Goal: Entertainment & Leisure: Consume media (video, audio)

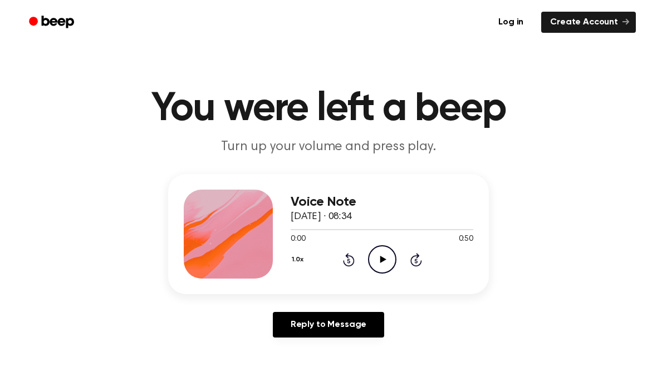
click at [374, 271] on circle at bounding box center [381, 259] width 27 height 27
click at [392, 258] on icon "Pause Audio" at bounding box center [382, 259] width 28 height 28
click at [384, 262] on icon "Play Audio" at bounding box center [382, 259] width 28 height 28
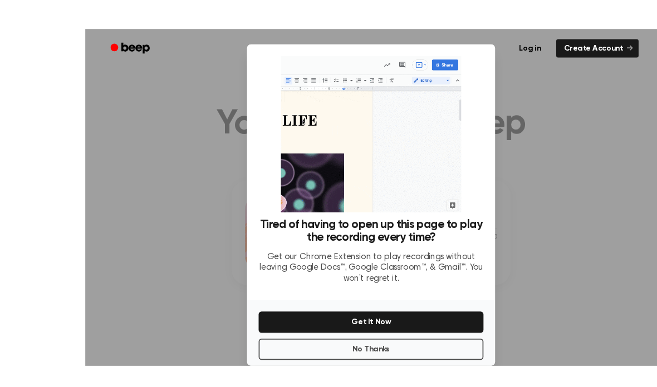
scroll to position [14, 0]
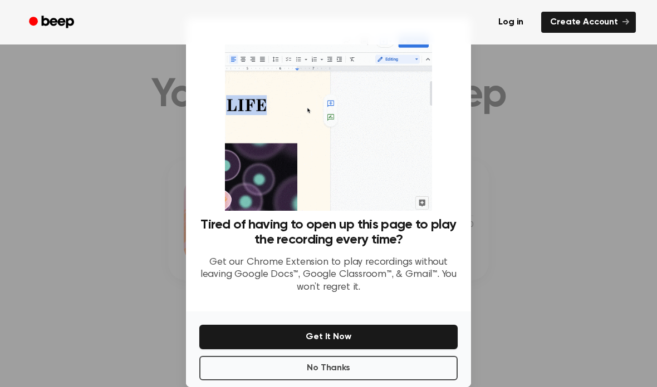
click at [413, 379] on button "No Thanks" at bounding box center [328, 368] width 258 height 24
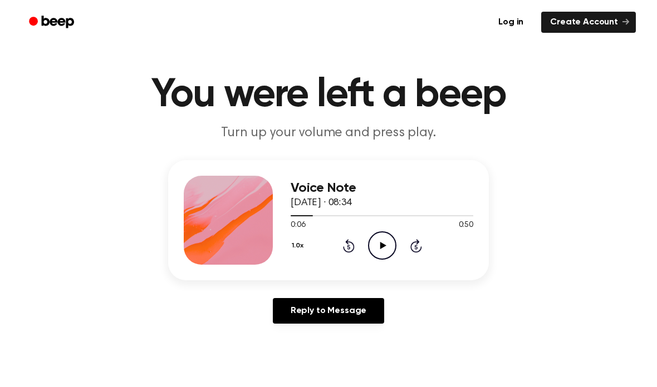
click at [398, 239] on div "1.0x Rewind 5 seconds Play Audio Skip 5 seconds" at bounding box center [382, 246] width 183 height 28
click at [391, 249] on icon "Play Audio" at bounding box center [382, 246] width 28 height 28
click at [374, 272] on div "Voice Note [DATE] · 08:34 0:30 0:50 Your browser does not support the [object O…" at bounding box center [328, 220] width 321 height 120
click at [390, 248] on icon "Pause Audio" at bounding box center [382, 246] width 28 height 28
click at [386, 229] on div "0:32 0:50" at bounding box center [382, 226] width 183 height 12
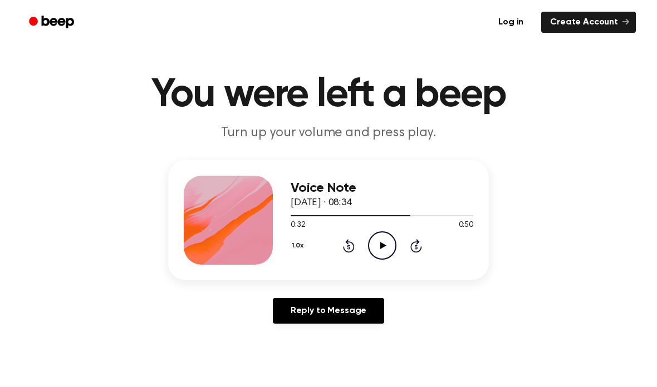
click at [374, 237] on icon "Play Audio" at bounding box center [382, 246] width 28 height 28
click at [347, 251] on icon at bounding box center [349, 245] width 12 height 13
click at [384, 247] on icon at bounding box center [382, 245] width 5 height 7
click at [374, 244] on icon "Play Audio" at bounding box center [382, 246] width 28 height 28
click at [331, 250] on div "1.0x Rewind 5 seconds Pause Audio Skip 5 seconds" at bounding box center [382, 246] width 183 height 28
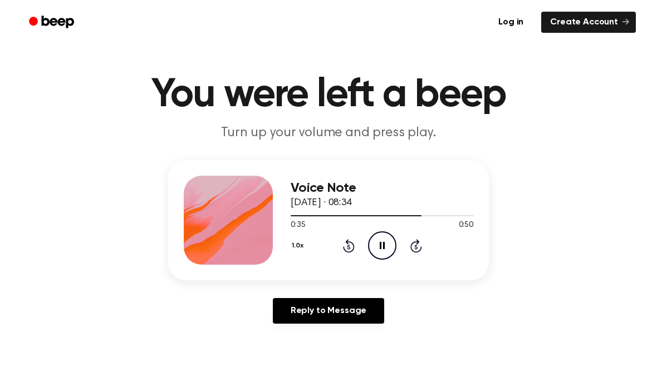
click at [352, 239] on icon "Rewind 5 seconds" at bounding box center [348, 246] width 12 height 14
click at [383, 249] on icon at bounding box center [382, 245] width 5 height 7
click at [371, 265] on div "Voice Note [DATE] · 08:34 0:34 0:50 Your browser does not support the [object O…" at bounding box center [328, 220] width 321 height 120
click at [375, 245] on icon "Play Audio" at bounding box center [382, 246] width 28 height 28
click at [388, 262] on div "Voice Note [DATE] · 08:34 0:36 0:50 Your browser does not support the [object O…" at bounding box center [382, 220] width 183 height 89
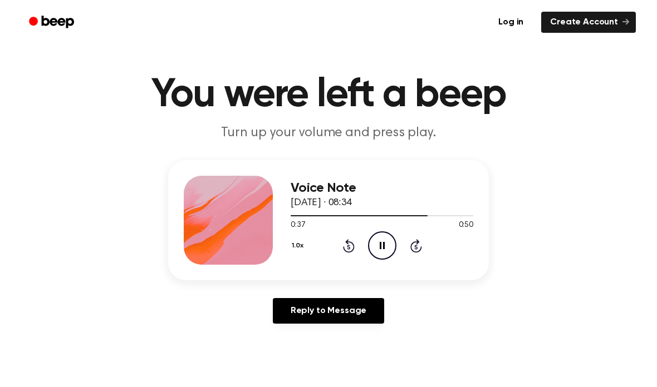
click at [385, 251] on icon "Pause Audio" at bounding box center [382, 246] width 28 height 28
click at [386, 239] on icon "Play Audio" at bounding box center [382, 246] width 28 height 28
click at [381, 245] on icon "Pause Audio" at bounding box center [382, 246] width 28 height 28
click at [345, 249] on icon at bounding box center [349, 245] width 12 height 13
click at [346, 248] on icon "Rewind 5 seconds" at bounding box center [348, 246] width 12 height 14
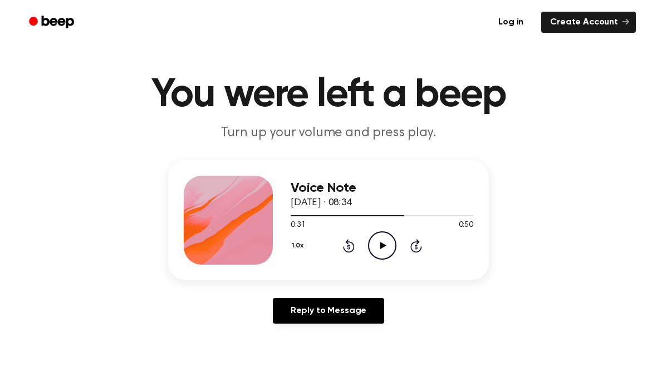
scroll to position [13, 0]
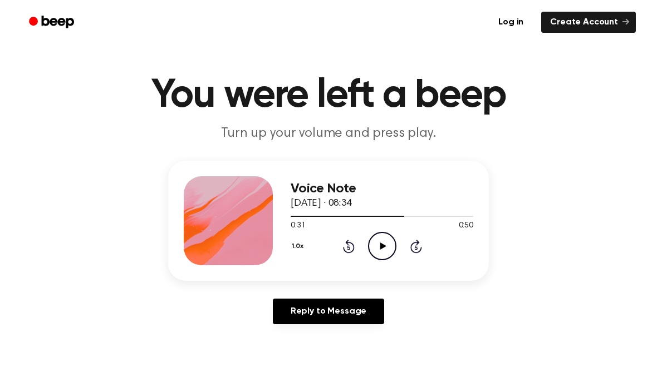
click at [349, 253] on icon at bounding box center [349, 246] width 12 height 13
click at [338, 256] on div "1.0x Rewind 5 seconds Play Audio Skip 5 seconds" at bounding box center [382, 246] width 183 height 28
click at [348, 247] on icon at bounding box center [348, 247] width 3 height 4
click at [352, 245] on icon at bounding box center [349, 246] width 12 height 13
click at [352, 248] on icon "Rewind 5 seconds" at bounding box center [348, 246] width 12 height 14
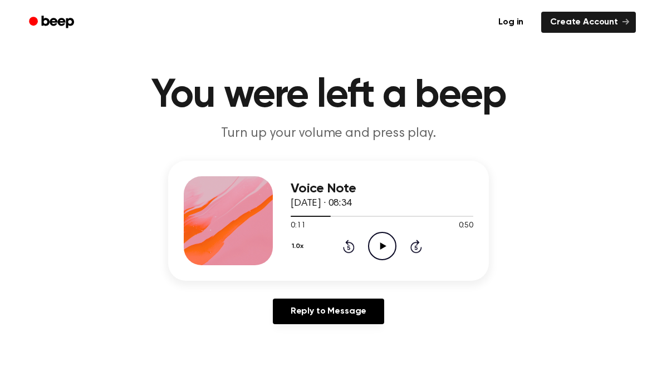
click at [349, 247] on icon at bounding box center [348, 247] width 3 height 4
click at [350, 248] on icon "Rewind 5 seconds" at bounding box center [348, 246] width 12 height 14
click at [346, 252] on icon at bounding box center [349, 246] width 12 height 13
click at [353, 248] on icon at bounding box center [349, 246] width 12 height 13
click at [385, 242] on icon "Play Audio" at bounding box center [382, 246] width 28 height 28
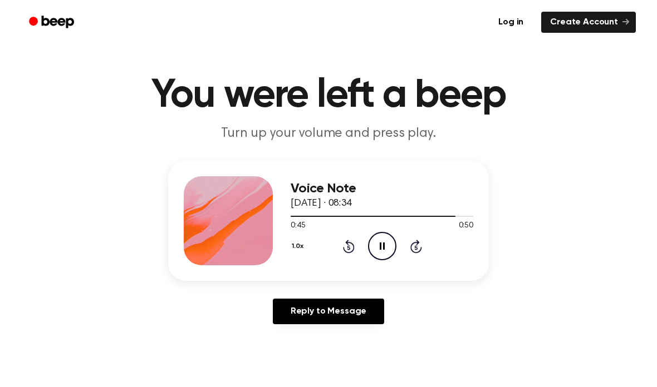
click at [388, 236] on icon "Pause Audio" at bounding box center [382, 246] width 28 height 28
click at [383, 238] on icon "Play Audio" at bounding box center [382, 246] width 28 height 28
click at [386, 240] on icon "Pause Audio" at bounding box center [382, 246] width 28 height 28
click at [385, 243] on icon "Play Audio" at bounding box center [382, 246] width 28 height 28
click at [347, 251] on icon "Rewind 5 seconds" at bounding box center [348, 246] width 12 height 14
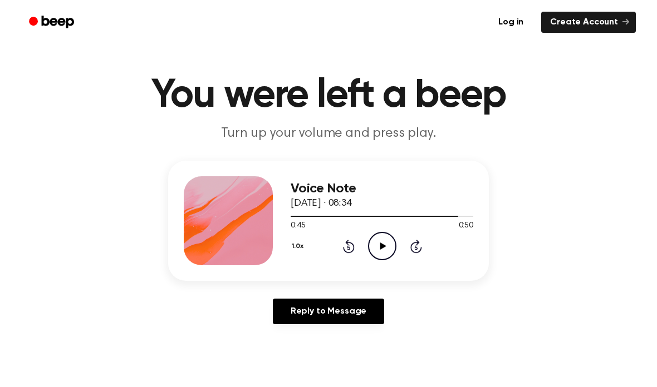
click at [354, 243] on icon "Rewind 5 seconds" at bounding box center [348, 246] width 12 height 14
click at [352, 239] on icon "Rewind 5 seconds" at bounding box center [348, 246] width 12 height 14
click at [392, 248] on icon "Play Audio" at bounding box center [382, 246] width 28 height 28
